Goal: Transaction & Acquisition: Purchase product/service

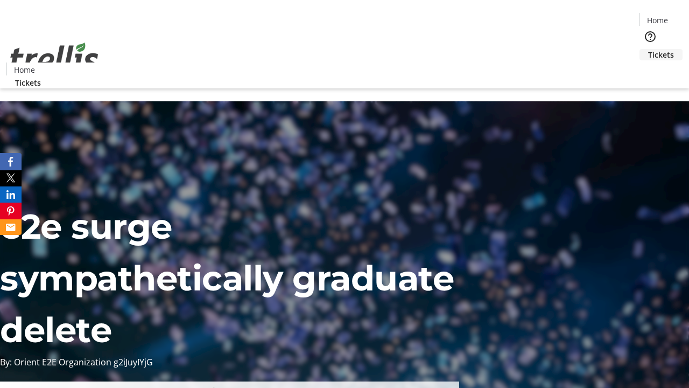
click at [649, 49] on span "Tickets" at bounding box center [662, 54] width 26 height 11
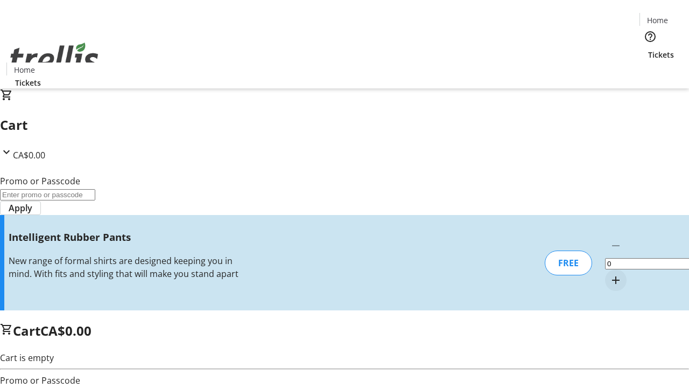
click at [610, 274] on mat-icon "Increment by one" at bounding box center [616, 280] width 13 height 13
type input "1"
